Goal: Use online tool/utility: Utilize a website feature to perform a specific function

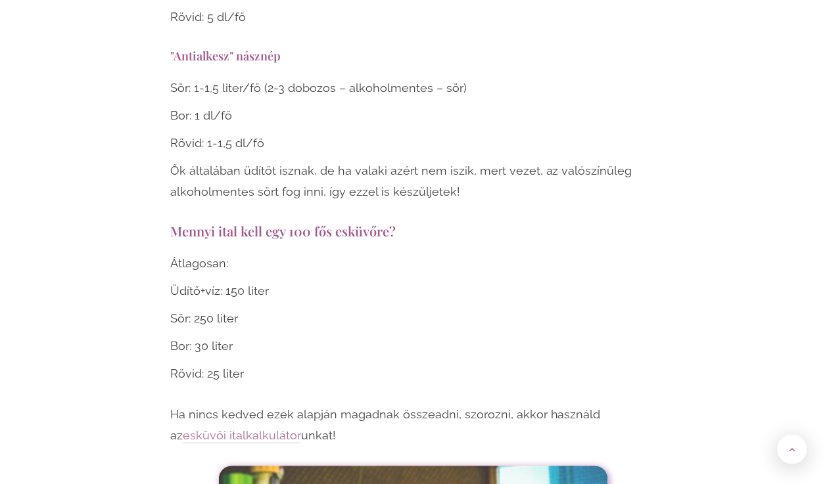
scroll to position [4928, 0]
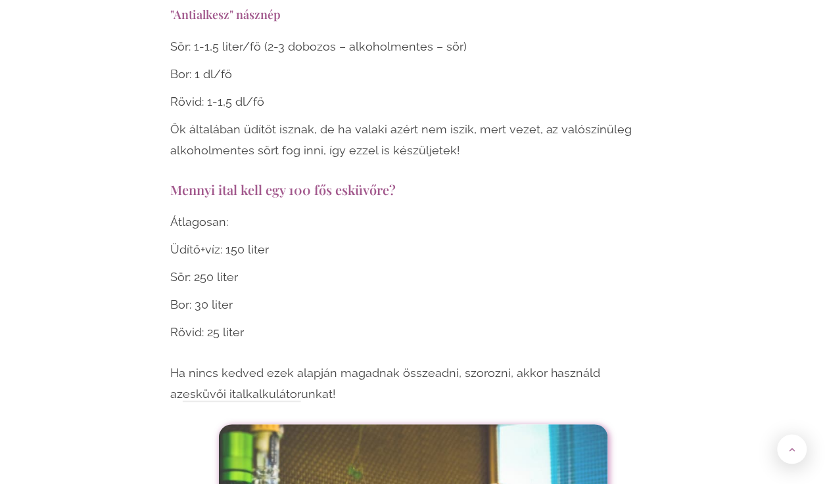
click at [191, 388] on link "esküvői italkalkulátor" at bounding box center [242, 395] width 118 height 15
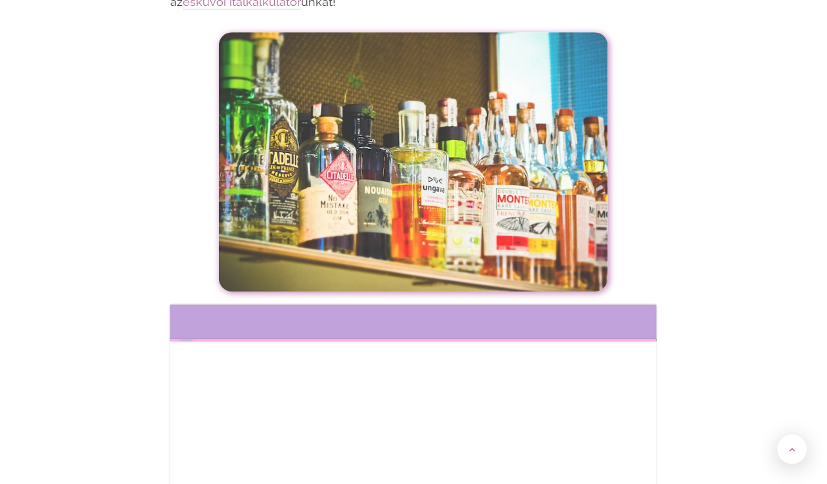
scroll to position [5398, 0]
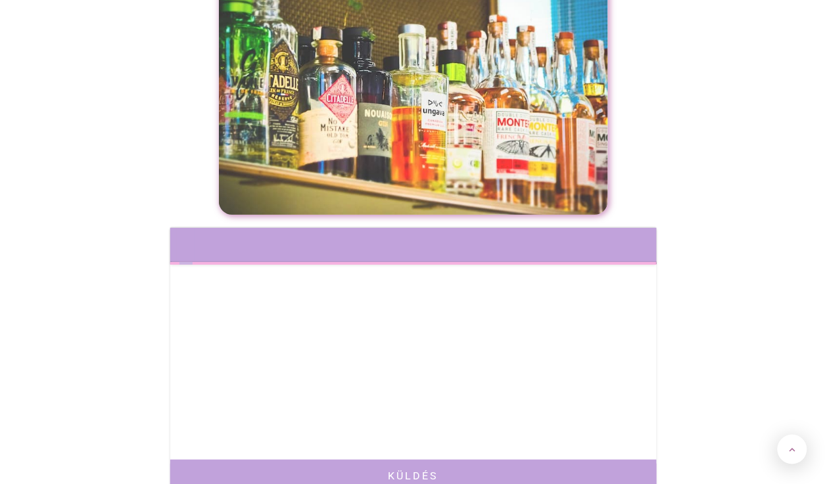
drag, startPoint x: 323, startPoint y: 183, endPoint x: 413, endPoint y: 324, distance: 167.2
click at [413, 324] on div "Hova küldjük az eredményeket? Számoljunk pontosan? * Átlagot szeretnék tudni Me…" at bounding box center [413, 332] width 486 height 208
drag, startPoint x: 383, startPoint y: 315, endPoint x: 291, endPoint y: 227, distance: 127.3
click at [310, 274] on div "Hova küldjük az eredményeket? Számoljunk pontosan? * Átlagot szeretnék tudni Me…" at bounding box center [413, 274] width 456 height 0
drag, startPoint x: 315, startPoint y: 237, endPoint x: 393, endPoint y: 376, distance: 159.4
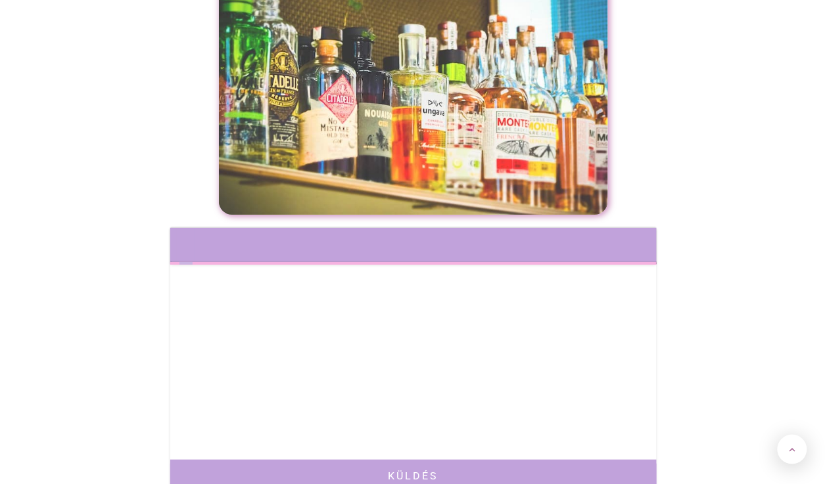
click at [393, 376] on div "Hova küldjük az eredményeket? Számoljunk pontosan? * Átlagot szeretnék tudni Me…" at bounding box center [413, 362] width 486 height 268
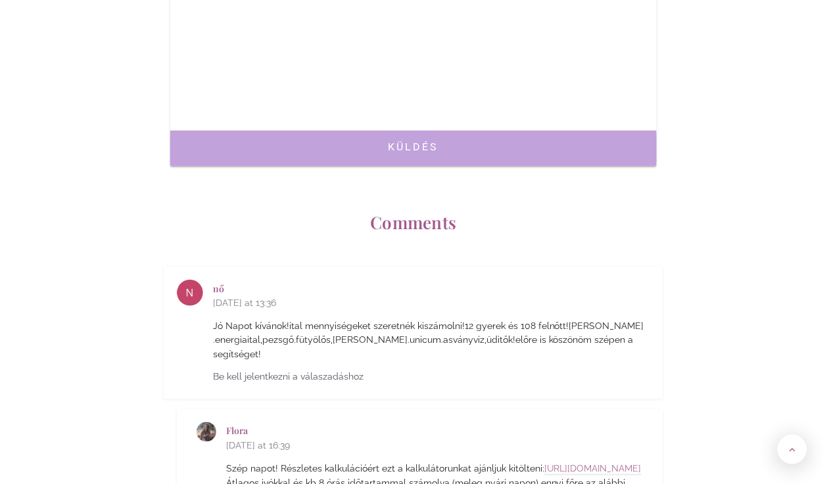
scroll to position [5727, 0]
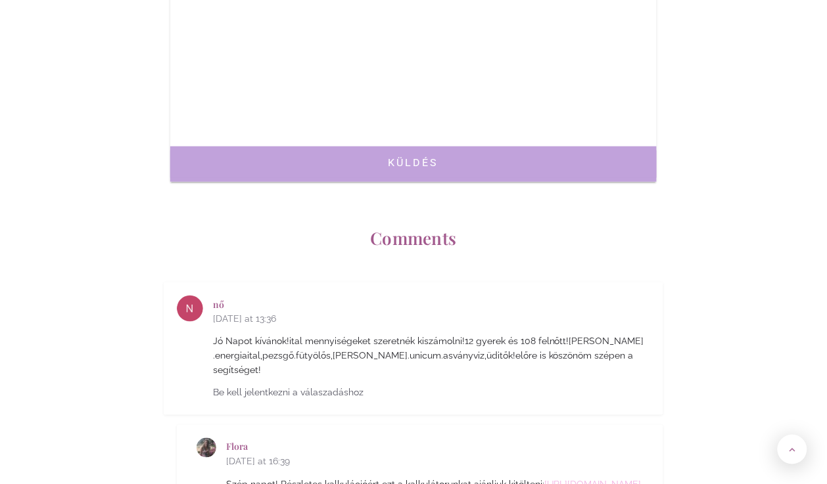
scroll to position [5316, 0]
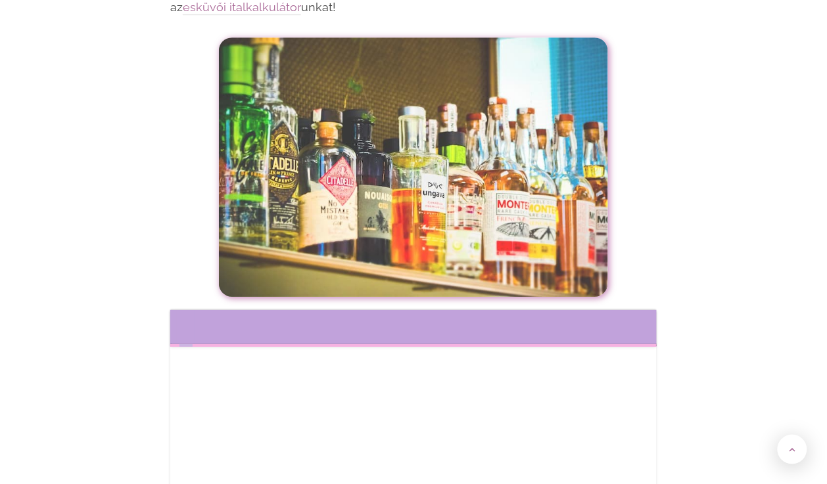
scroll to position [4928, 0]
